Goal: Communication & Community: Answer question/provide support

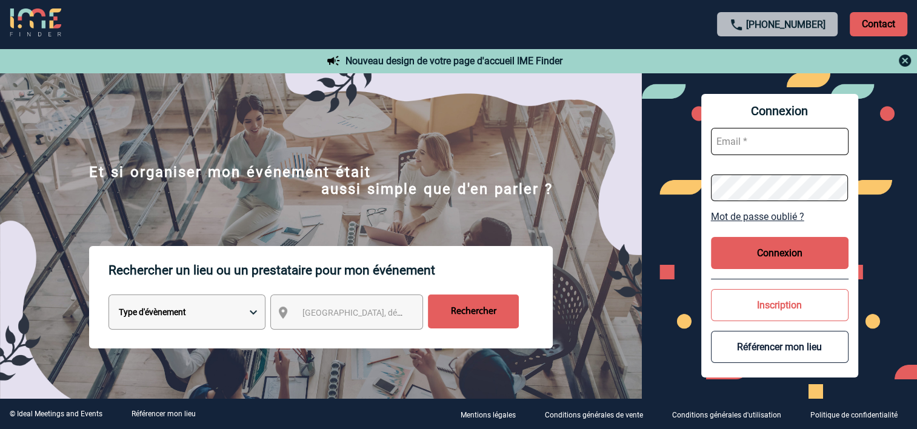
type input "[PERSON_NAME][EMAIL_ADDRESS][DOMAIN_NAME]"
click at [774, 253] on button "Connexion" at bounding box center [780, 253] width 138 height 32
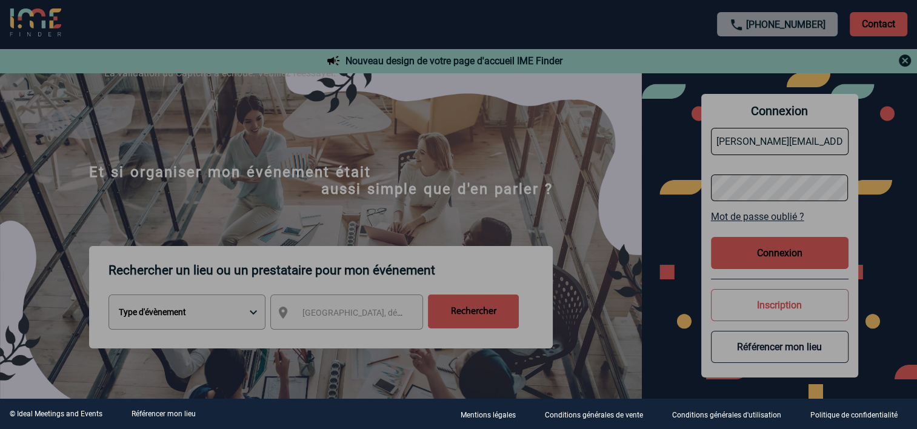
click at [759, 253] on div at bounding box center [458, 214] width 917 height 429
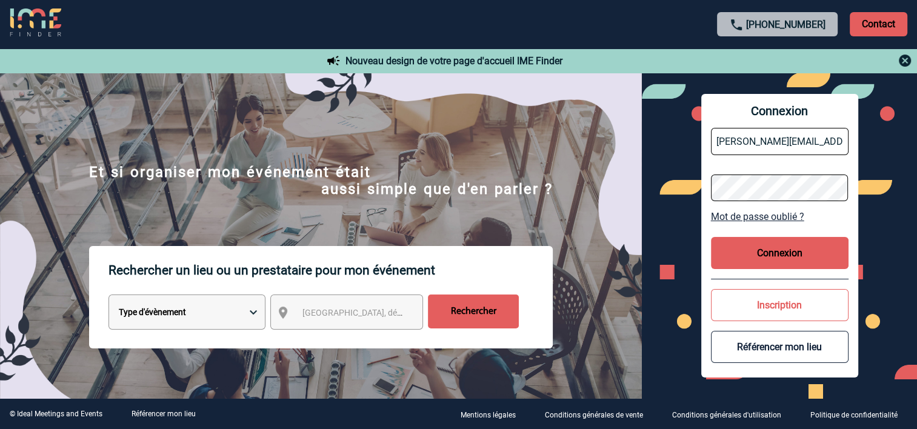
click at [761, 255] on button "Connexion" at bounding box center [780, 253] width 138 height 32
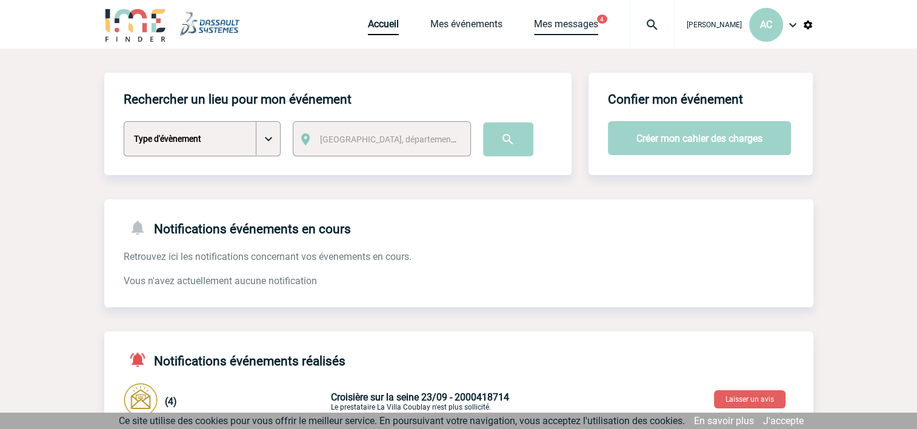
click at [554, 25] on link "Mes messages" at bounding box center [566, 26] width 64 height 17
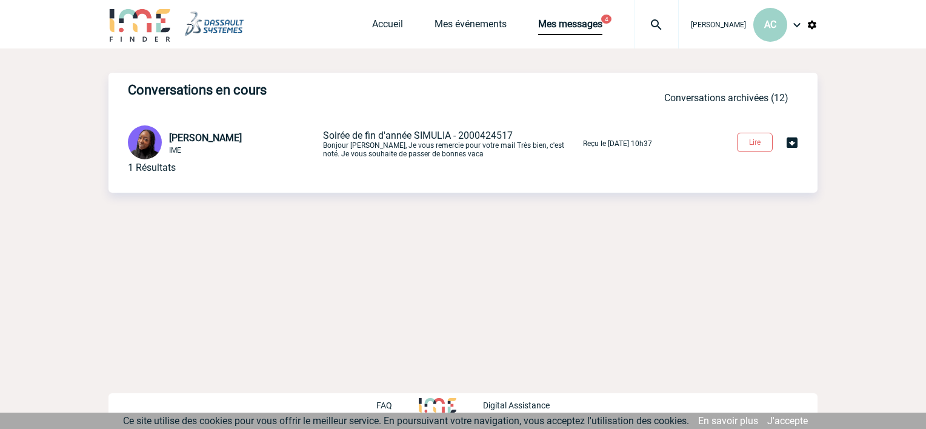
click at [418, 140] on span "Soirée de fin d'année SIMULIA - 2000424517" at bounding box center [418, 136] width 190 height 12
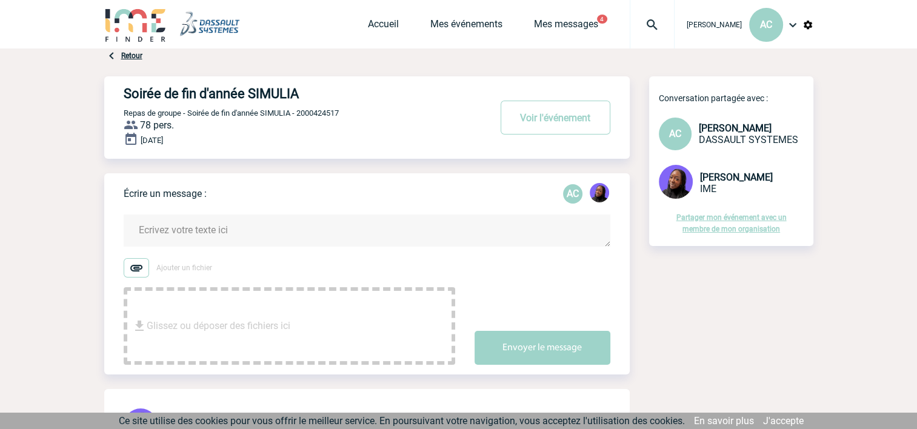
click at [233, 306] on span "Glissez ou déposer des fichiers ici" at bounding box center [219, 326] width 144 height 61
click at [198, 228] on textarea at bounding box center [367, 231] width 487 height 32
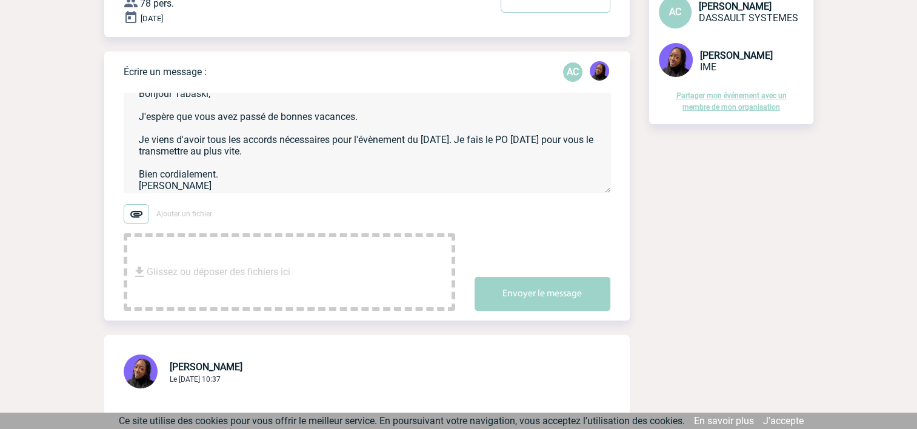
scroll to position [242, 0]
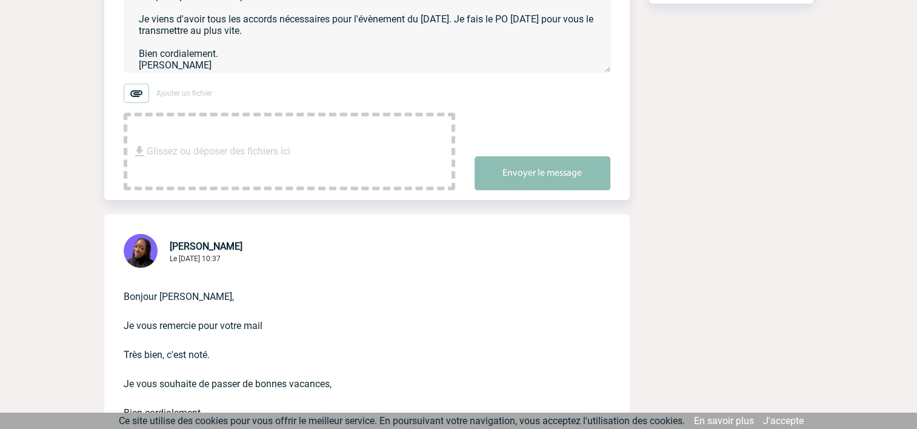
type textarea "Bonjour Tabaski, J'espère que vous avez passé de bonnes vacances. Je viens d'av…"
click at [534, 173] on button "Envoyer le message" at bounding box center [542, 173] width 136 height 34
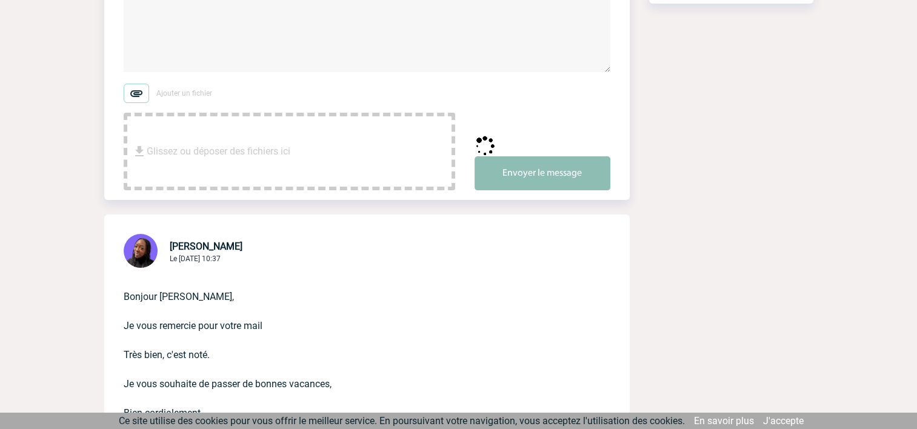
scroll to position [0, 0]
